Goal: Check status: Check status

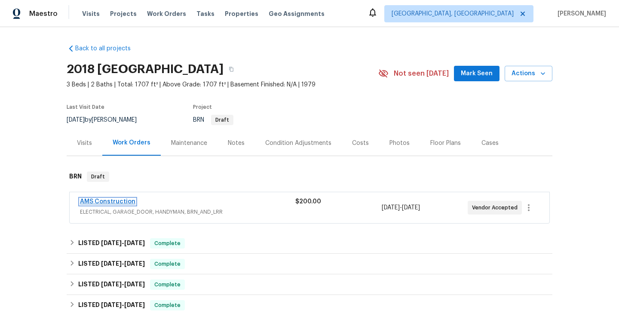
click at [101, 199] on link "AMS Construction" at bounding box center [107, 201] width 55 height 6
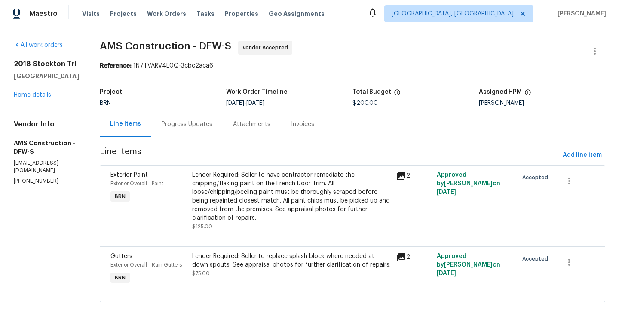
click at [168, 119] on div "Progress Updates" at bounding box center [186, 123] width 71 height 25
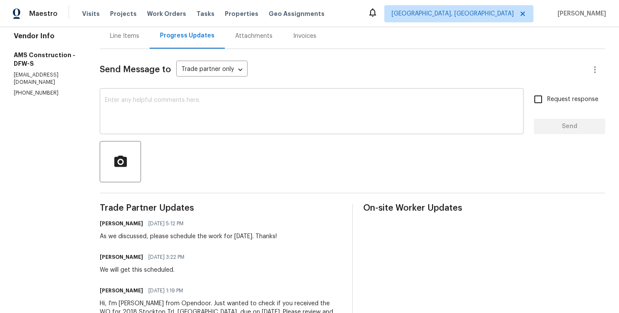
scroll to position [117, 0]
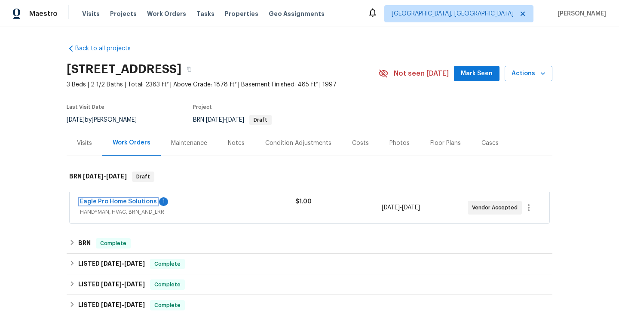
click at [126, 202] on link "Eagle Pro Home Solutions" at bounding box center [118, 201] width 77 height 6
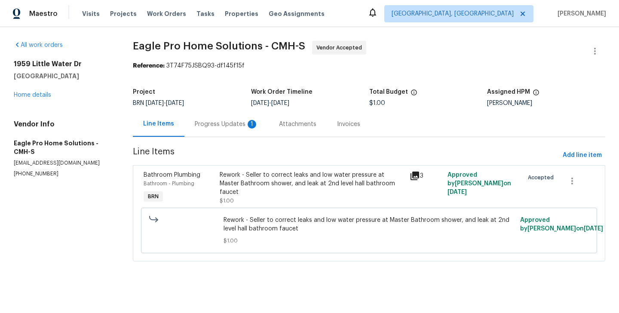
click at [237, 121] on div "Progress Updates 1" at bounding box center [227, 124] width 64 height 9
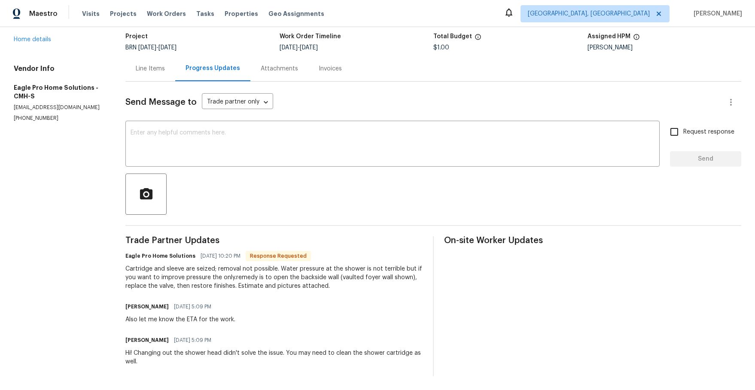
scroll to position [56, 0]
